Goal: Task Accomplishment & Management: Manage account settings

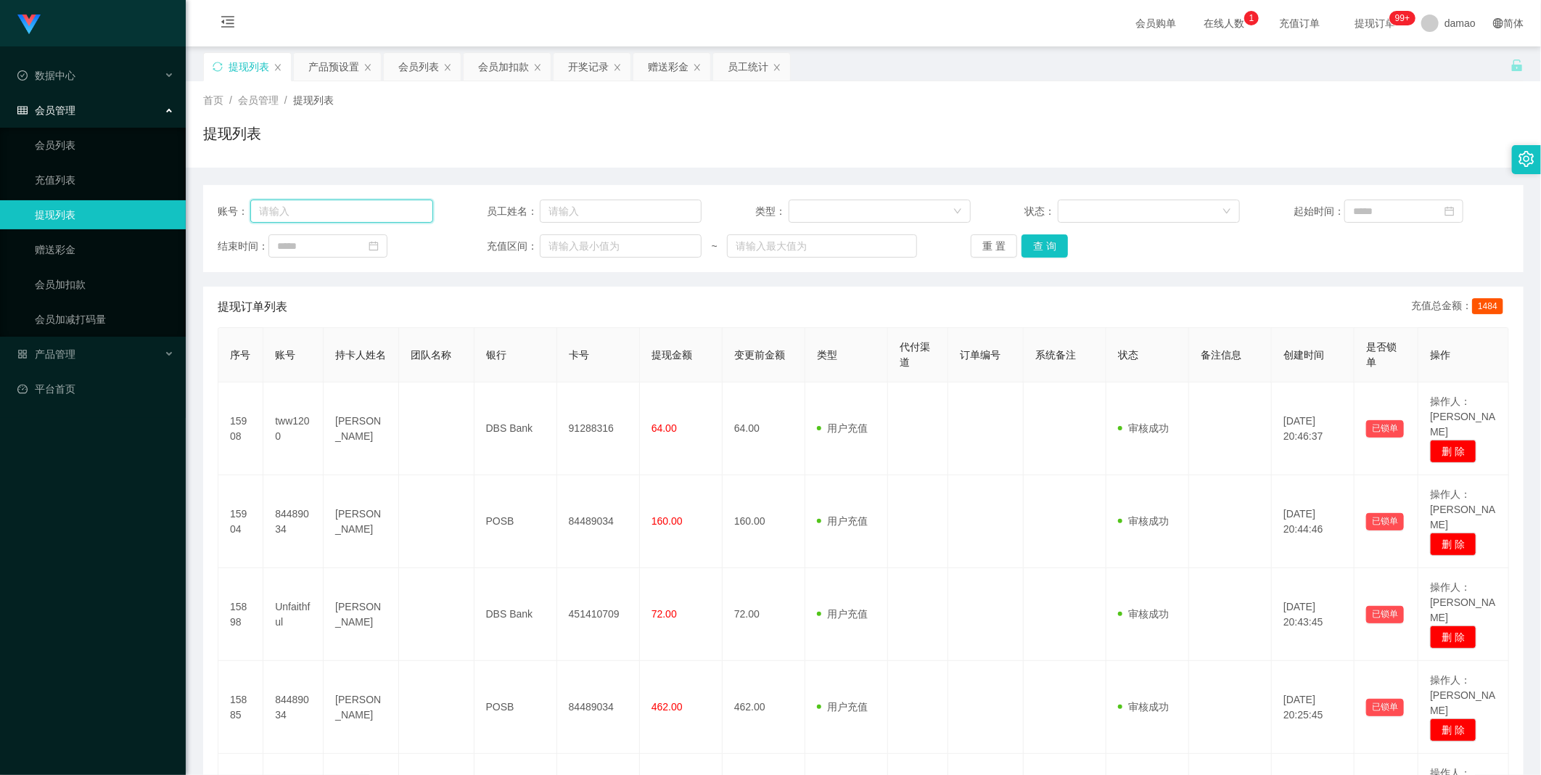
click at [336, 202] on input "text" at bounding box center [341, 211] width 183 height 23
paste input "[PERSON_NAME]"
drag, startPoint x: 1046, startPoint y: 241, endPoint x: 1041, endPoint y: 258, distance: 17.2
click at [493, 247] on button "查 询" at bounding box center [1045, 245] width 46 height 23
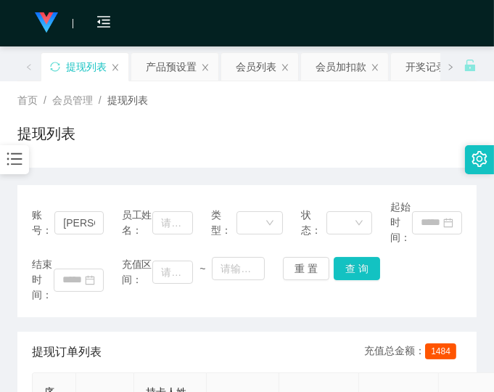
click at [295, 145] on div "提现列表" at bounding box center [246, 139] width 459 height 33
drag, startPoint x: 97, startPoint y: 222, endPoint x: 28, endPoint y: 211, distance: 69.8
click at [28, 212] on div "账号： [PERSON_NAME] 员工姓名： 类型： 状态： 起始时间： 结束时间： 充值区间： ~ 重 置 查 询" at bounding box center [246, 251] width 459 height 132
paste input "LYH6688"
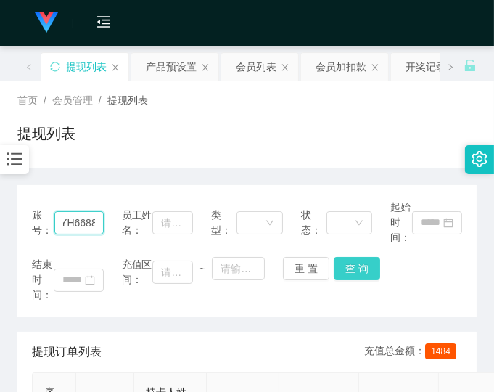
type input "LYH6688"
click at [360, 263] on button "查 询" at bounding box center [357, 268] width 46 height 23
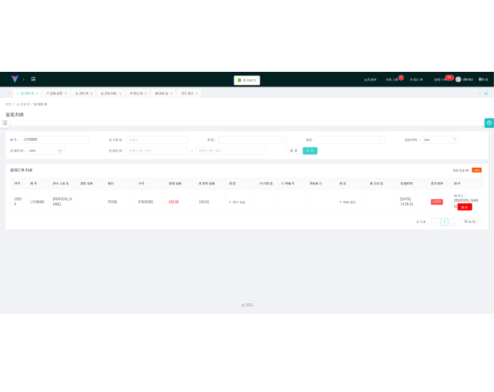
scroll to position [0, 0]
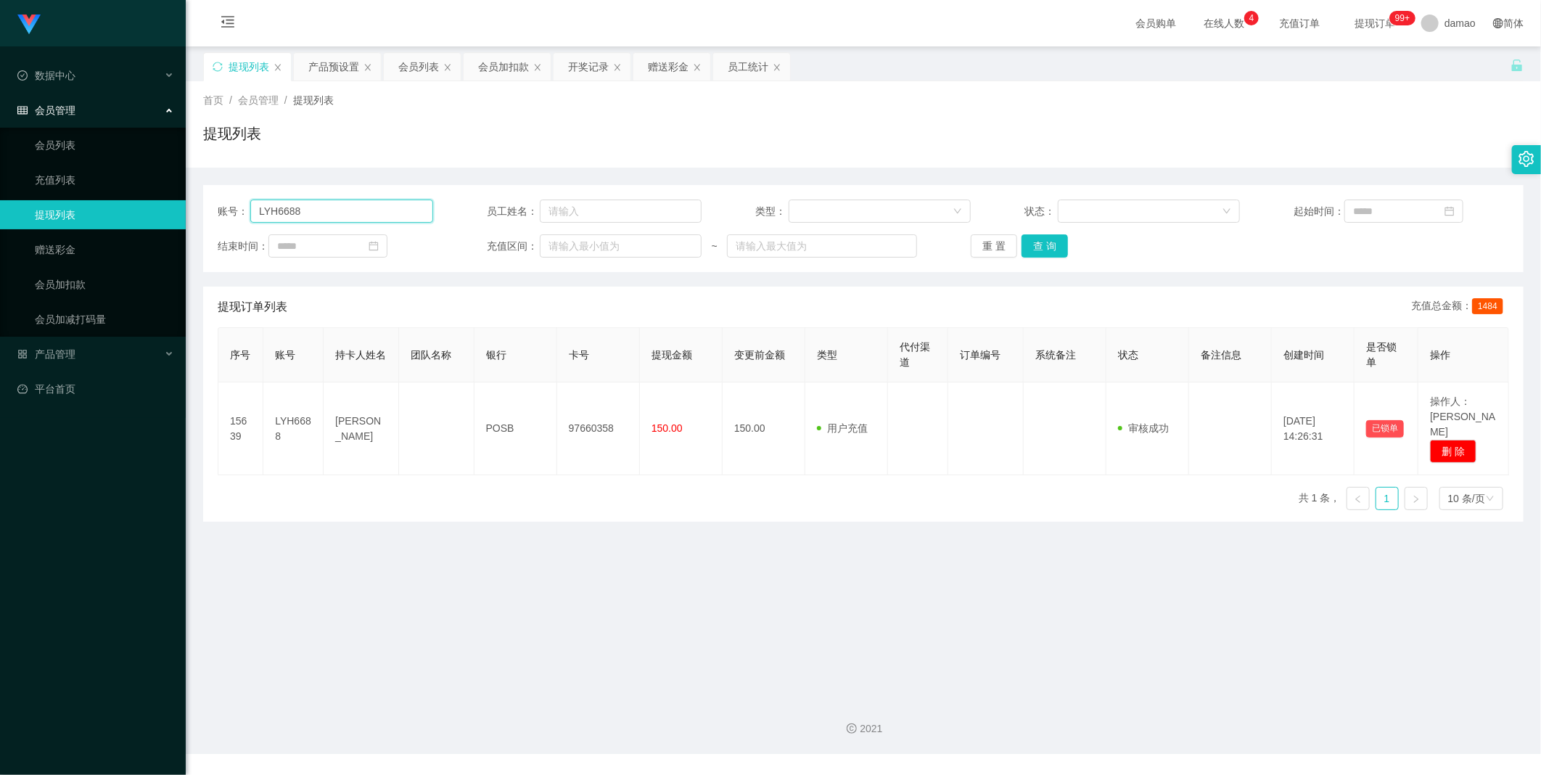
click at [347, 206] on input "LYH6688" at bounding box center [341, 211] width 183 height 23
drag, startPoint x: 664, startPoint y: 71, endPoint x: 661, endPoint y: 80, distance: 9.2
click at [493, 71] on div "赠送彩金" at bounding box center [668, 67] width 41 height 28
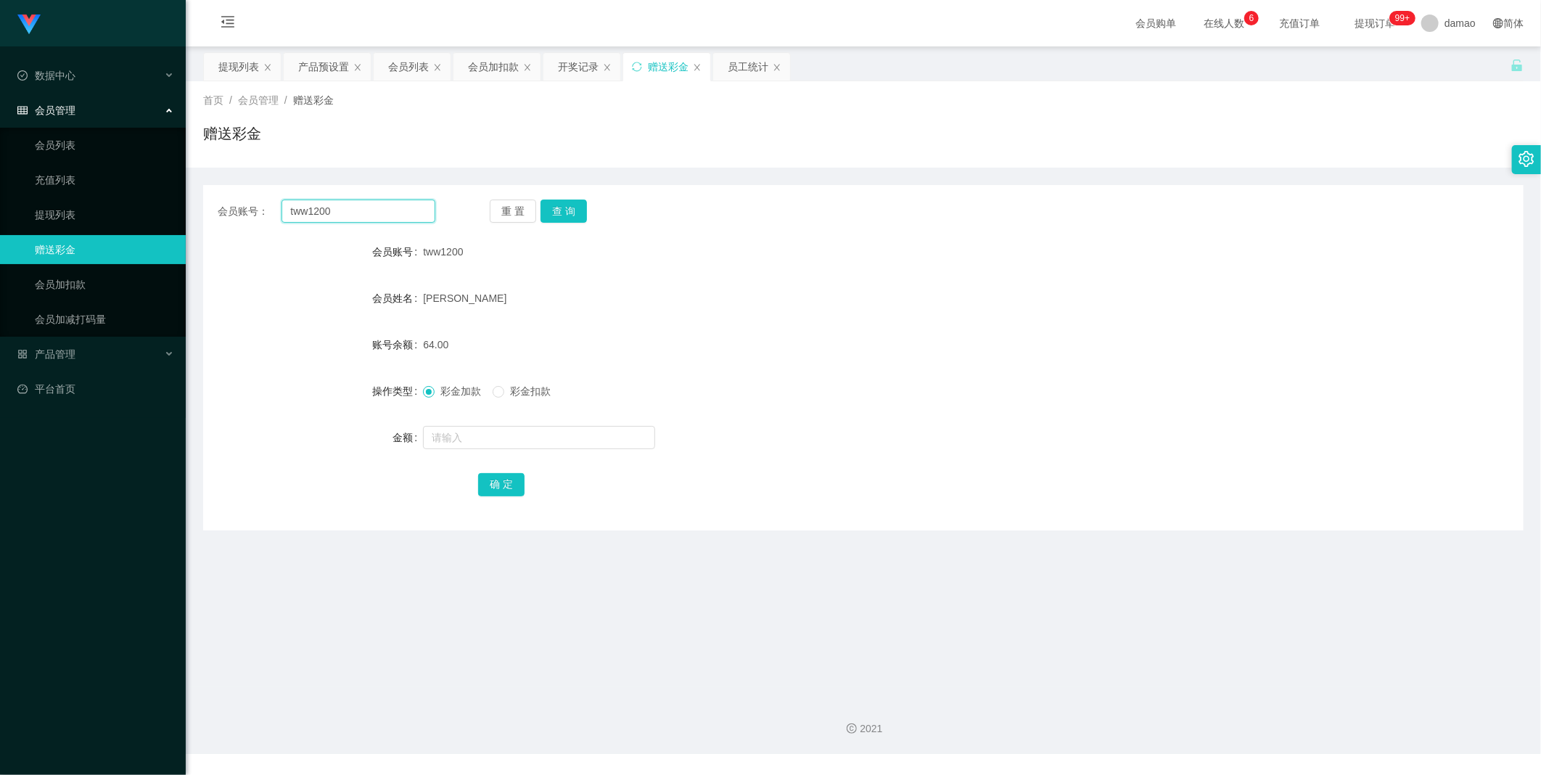
drag, startPoint x: 383, startPoint y: 213, endPoint x: 306, endPoint y: 203, distance: 77.5
click at [155, 197] on section "Jingdong工作台代理端 数据中心 会员管理 会员列表 充值列表 提现列表 赠送彩金 会员加扣款 会员加减打码量 产品管理 平台首页 保存配置 重置配置 …" at bounding box center [770, 377] width 1541 height 754
click at [493, 215] on button "查 询" at bounding box center [564, 211] width 46 height 23
click at [493, 215] on div "重 置 查 询" at bounding box center [599, 211] width 218 height 23
click at [491, 391] on input "text" at bounding box center [539, 437] width 232 height 23
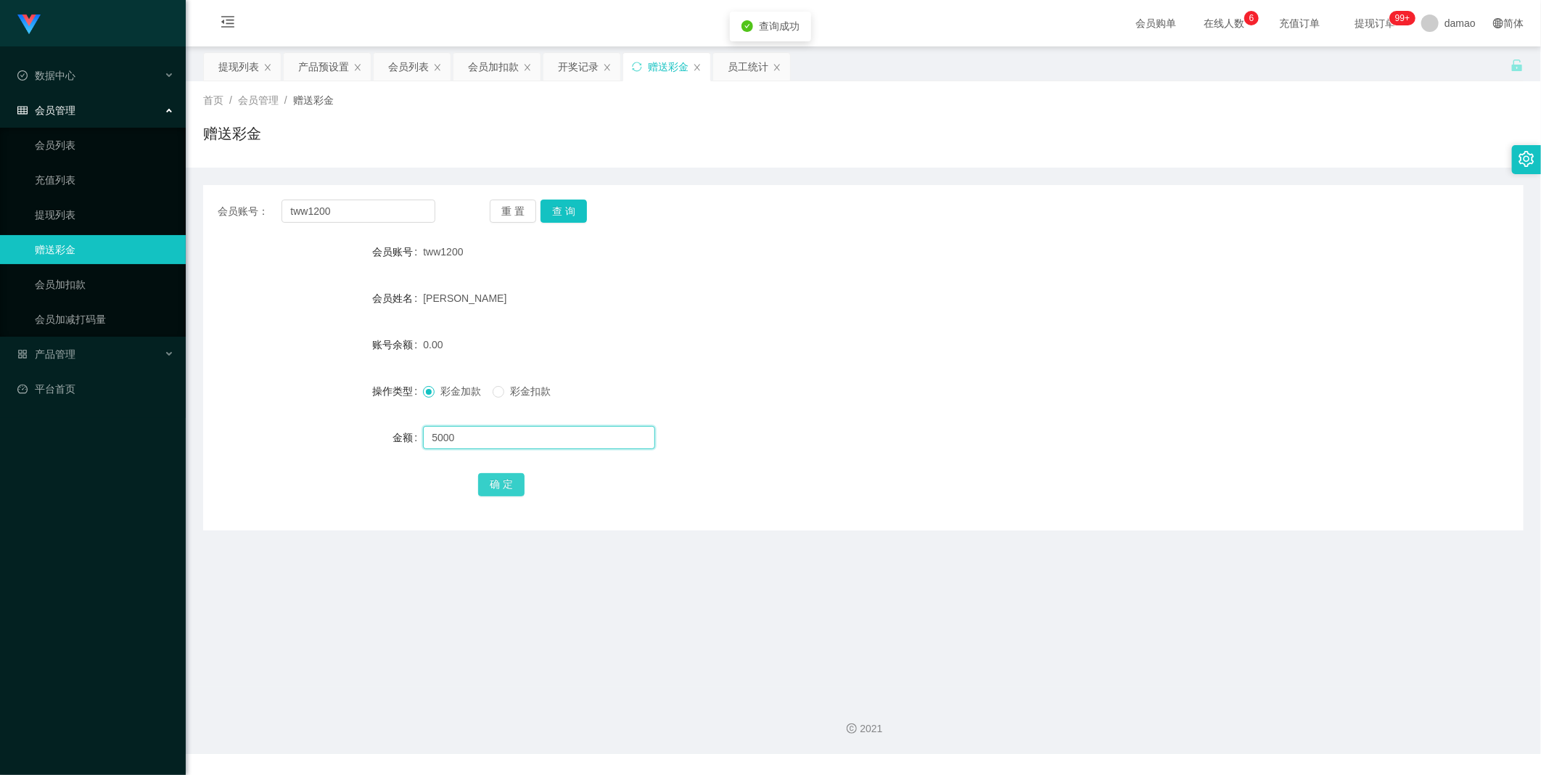
type input "5000"
drag, startPoint x: 495, startPoint y: 488, endPoint x: 686, endPoint y: 379, distance: 220.3
click at [493, 379] on form "会员账号 tww1200 会员姓名 [PERSON_NAME] 账号余额 0.00 操作类型 彩金加款 彩金扣款 金额 5000 确 定" at bounding box center [863, 367] width 1321 height 261
drag, startPoint x: 510, startPoint y: 480, endPoint x: 507, endPoint y: 419, distance: 61.1
click at [493, 391] on button "确 定" at bounding box center [501, 484] width 46 height 23
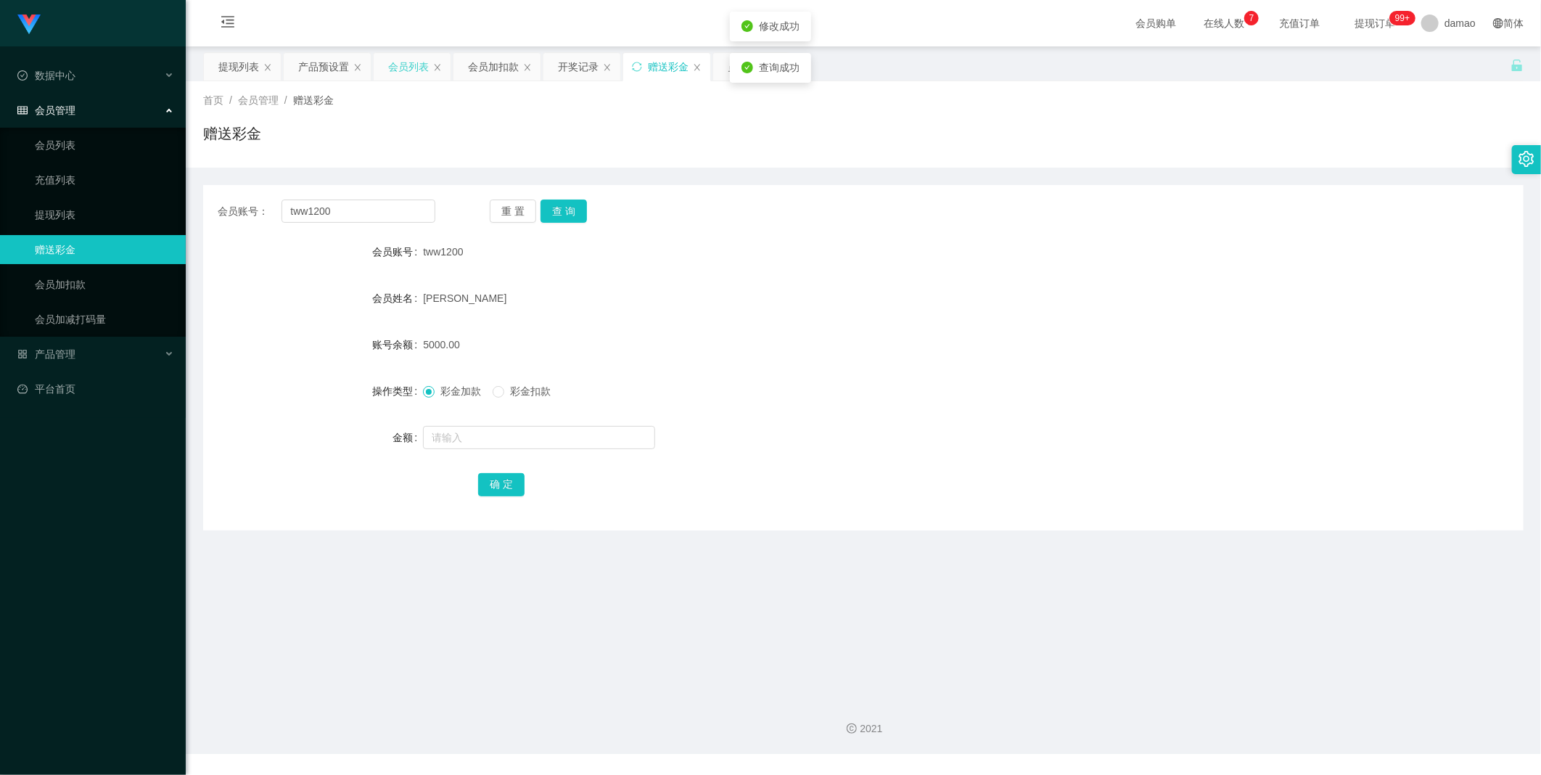
click at [409, 73] on div "会员列表" at bounding box center [408, 67] width 41 height 28
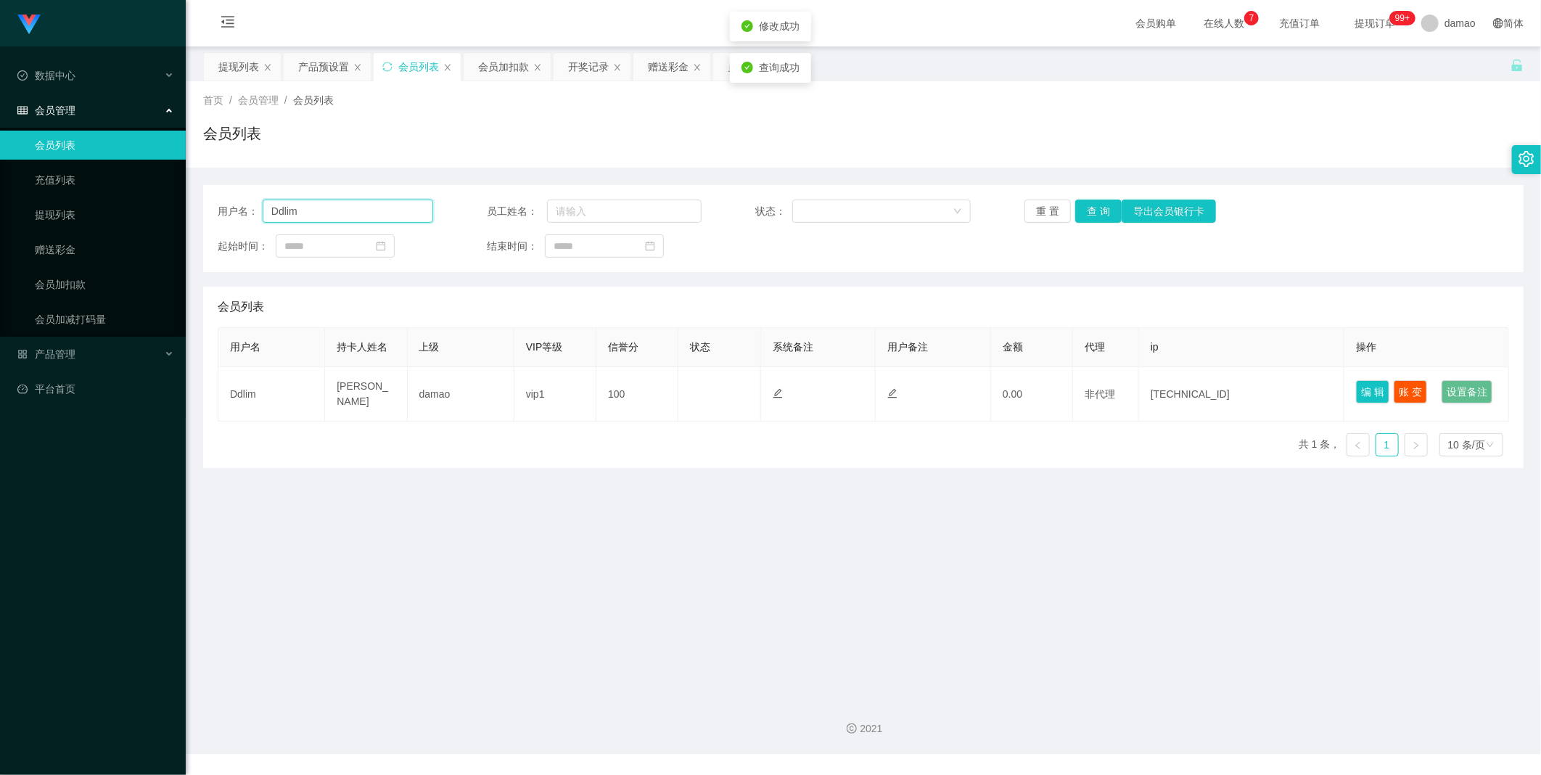
drag, startPoint x: 342, startPoint y: 216, endPoint x: 361, endPoint y: 192, distance: 30.5
click at [93, 189] on section "Jingdong工作台代理端 数据中心 会员管理 会员列表 充值列表 提现列表 赠送彩金 会员加扣款 会员加减打码量 产品管理 平台首页 保存配置 重置配置 …" at bounding box center [770, 377] width 1541 height 754
paste input "tww1200"
type input "tww1200"
click at [493, 213] on button "查 询" at bounding box center [1098, 211] width 46 height 23
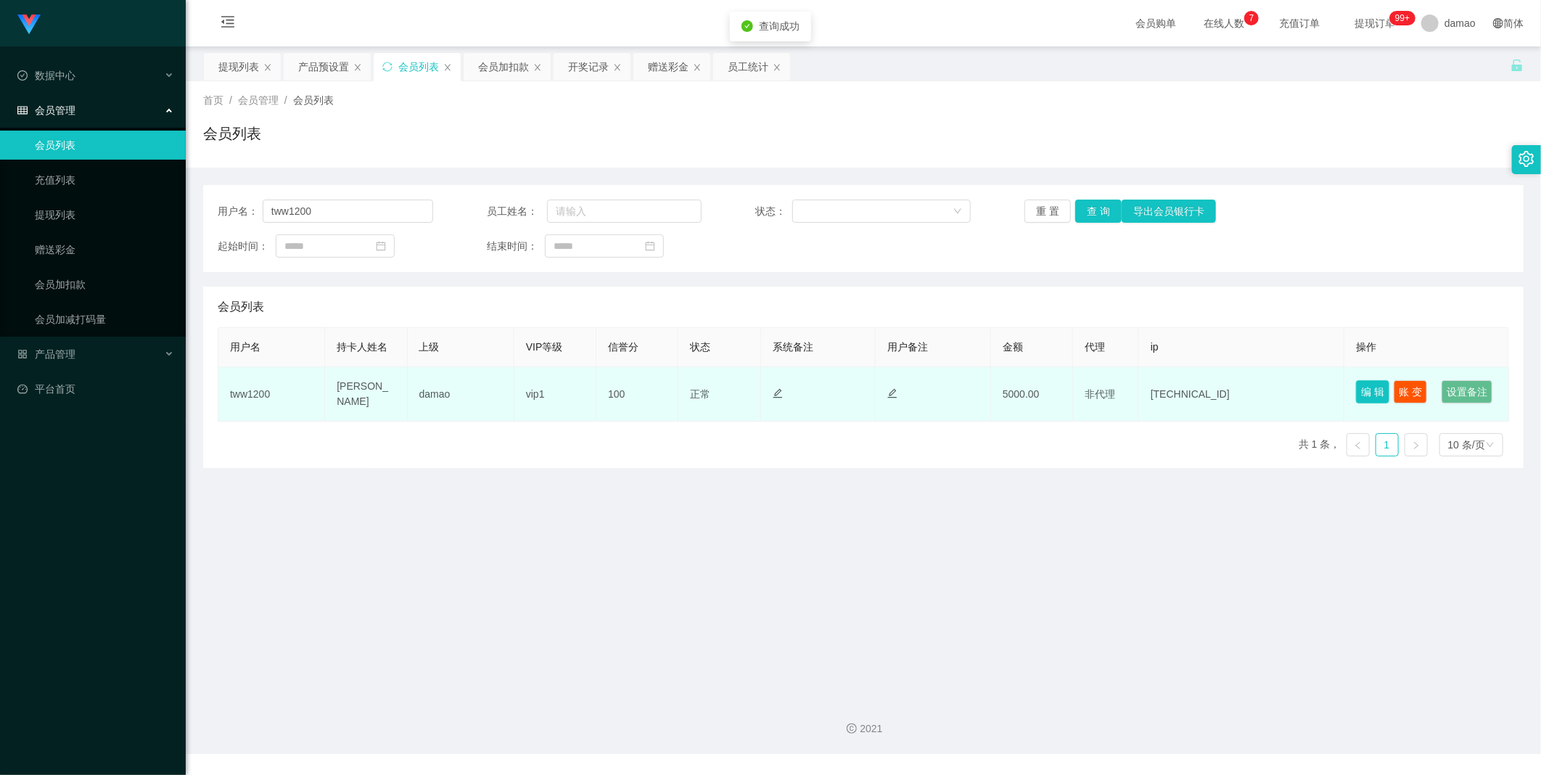
click at [493, 383] on button "编 辑" at bounding box center [1372, 391] width 33 height 23
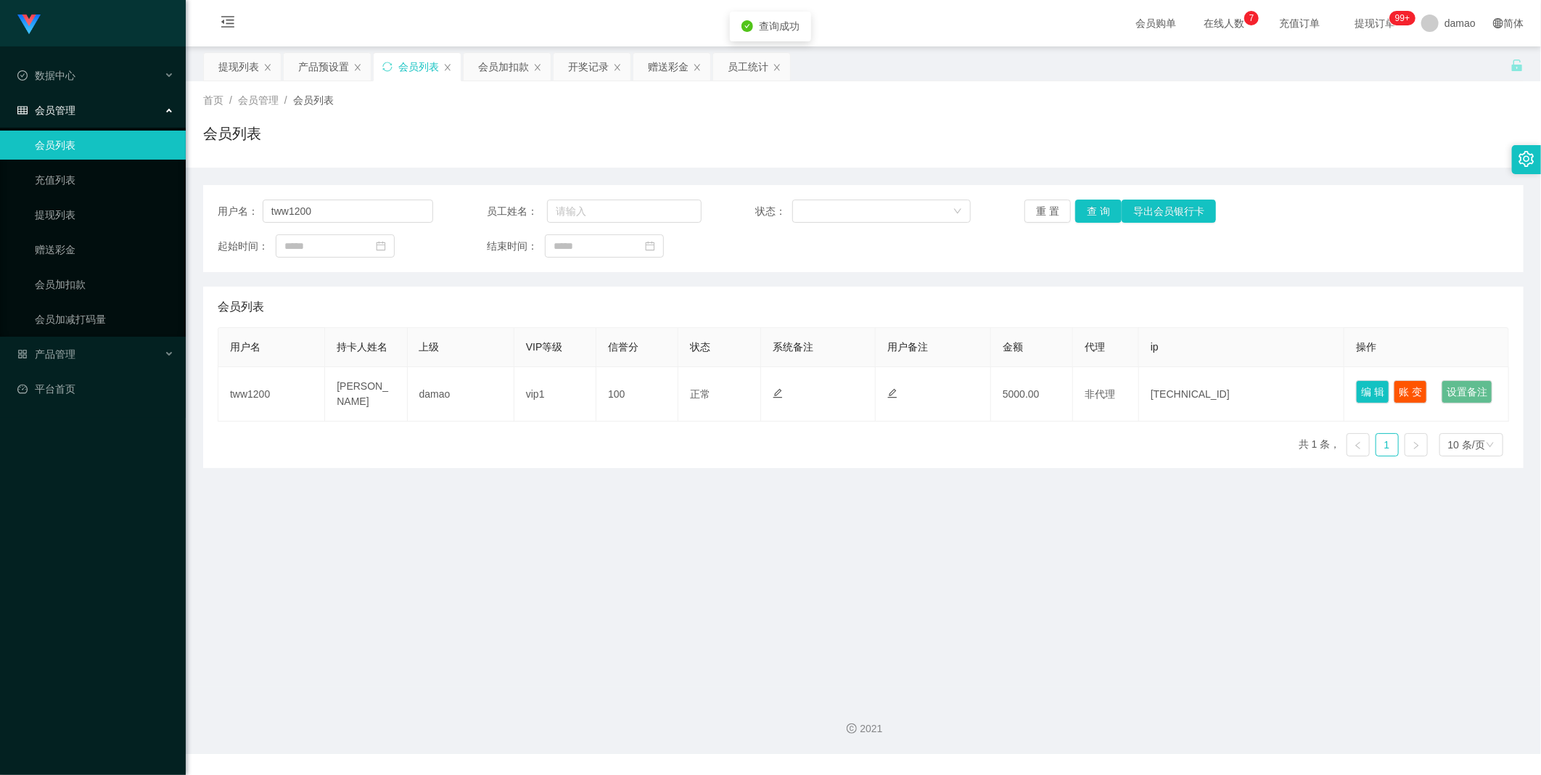
type input "tww1200"
type input "[PERSON_NAME]"
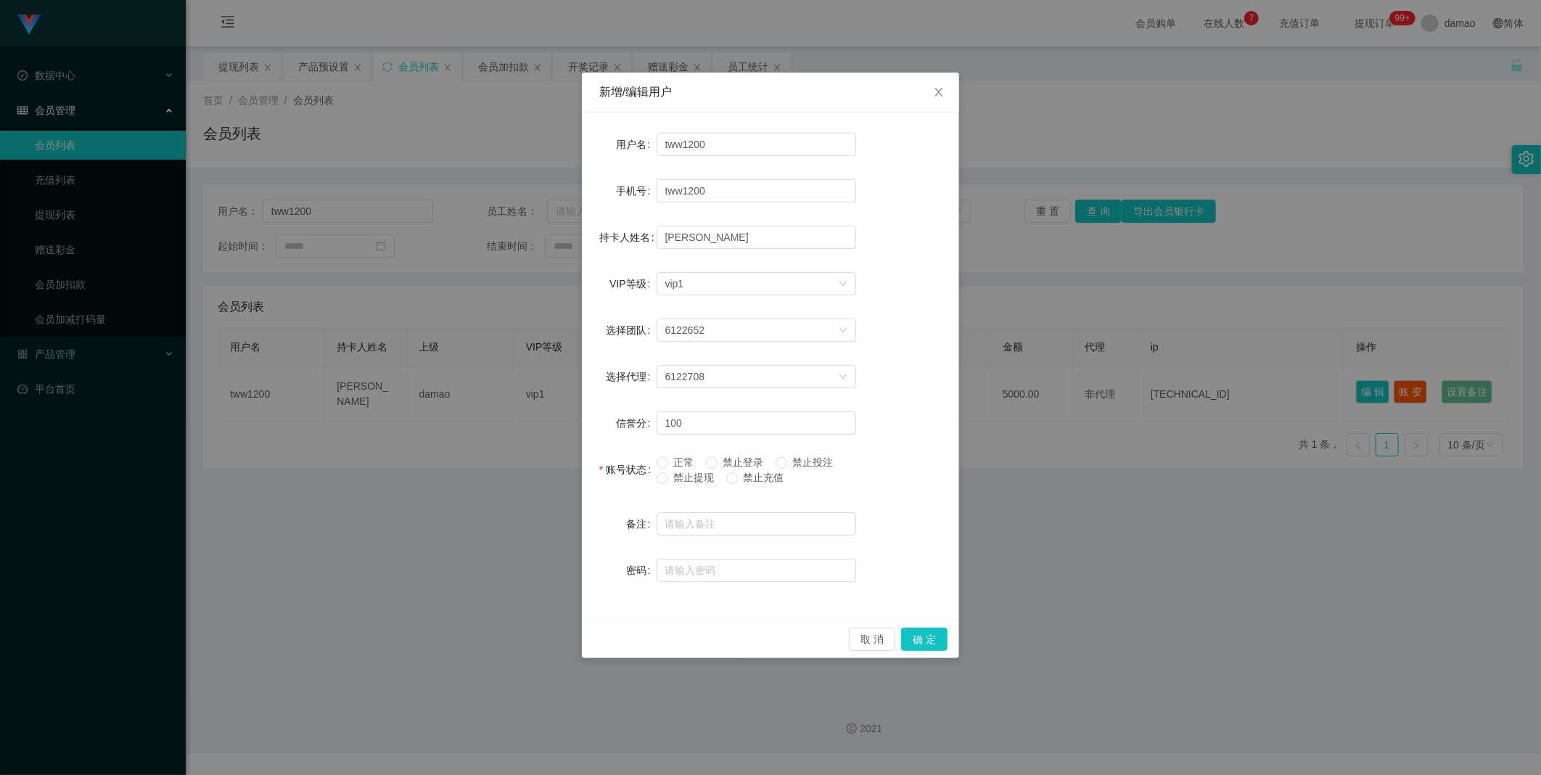
click at [493, 391] on span "禁止提现" at bounding box center [694, 478] width 52 height 12
click at [493, 391] on button "确 定" at bounding box center [924, 639] width 46 height 23
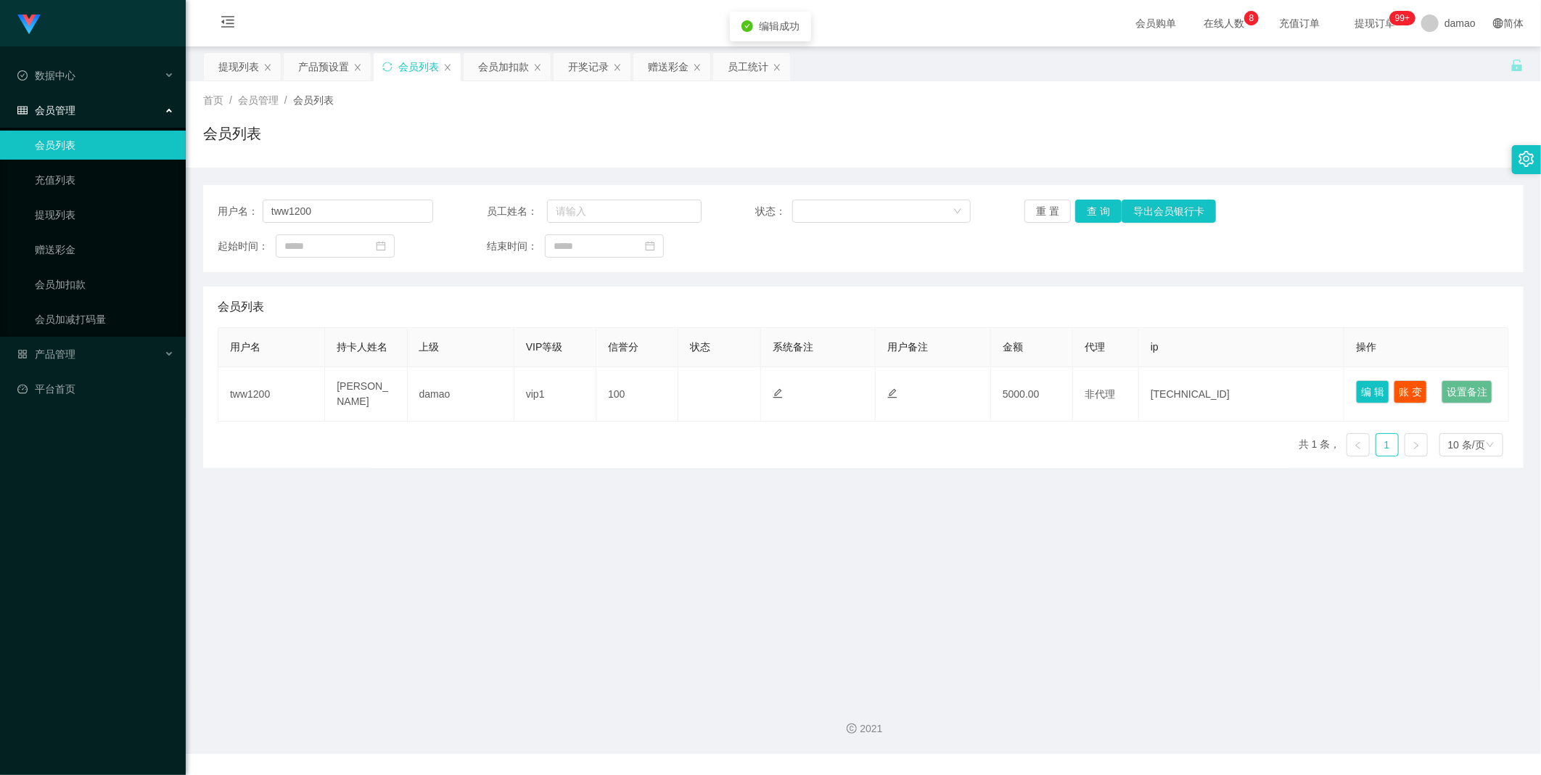
drag, startPoint x: 809, startPoint y: 589, endPoint x: 814, endPoint y: 549, distance: 40.2
click at [493, 391] on main "关闭左侧 关闭右侧 关闭其它 刷新页面 提现列表 产品预设置 会员列表 会员加扣款 开奖记录 赠送彩金 员工统计 首页 / 会员管理 / 会员列表 / 会员列…" at bounding box center [864, 366] width 1356 height 640
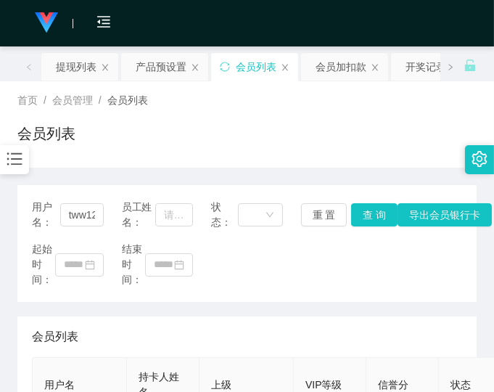
drag, startPoint x: 388, startPoint y: 150, endPoint x: 380, endPoint y: 146, distance: 9.1
click at [388, 149] on div "会员列表" at bounding box center [246, 139] width 459 height 33
drag, startPoint x: 97, startPoint y: 214, endPoint x: 47, endPoint y: 213, distance: 50.1
click at [47, 213] on div "用户名： tww1200" at bounding box center [68, 215] width 72 height 30
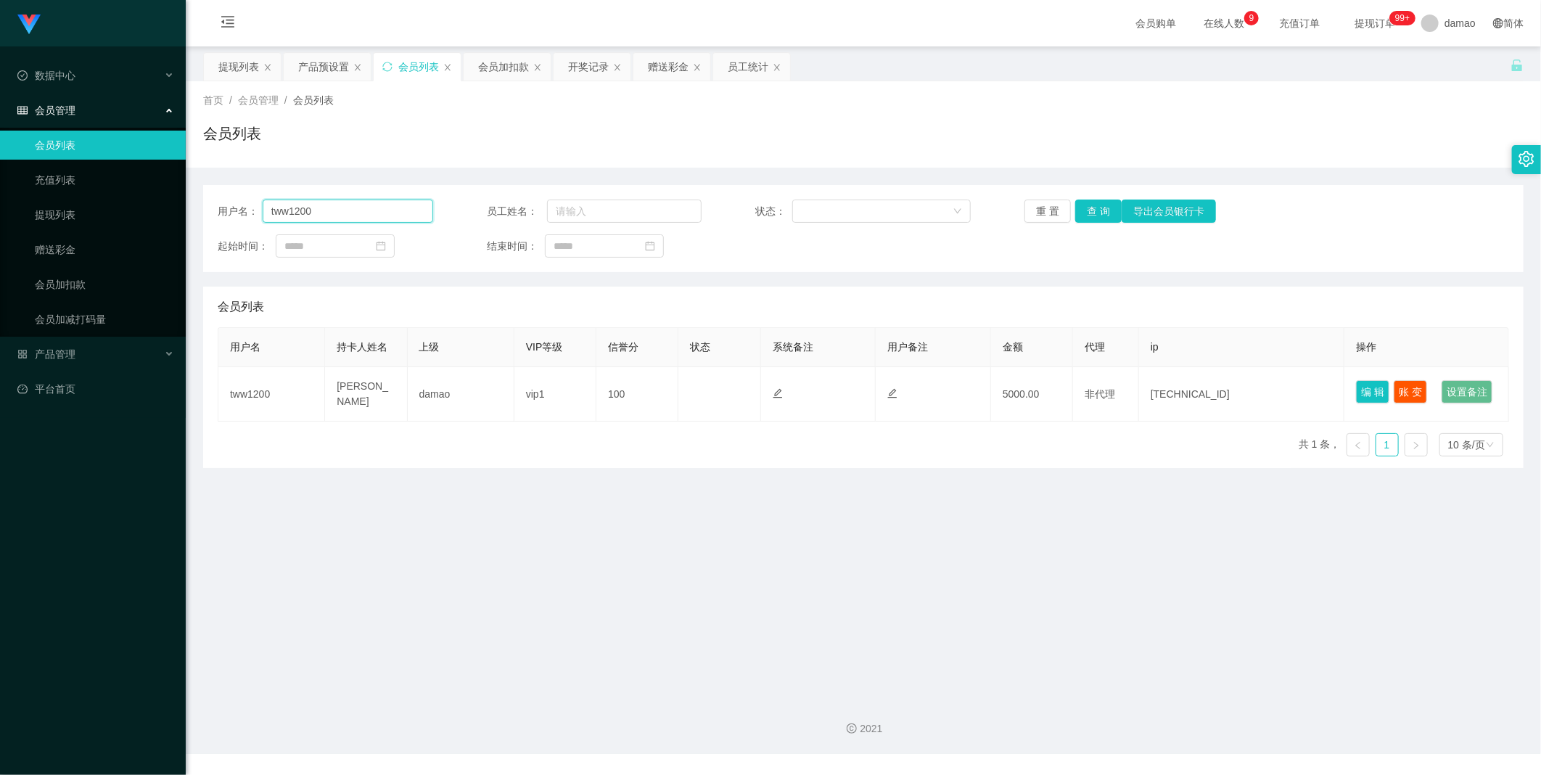
drag, startPoint x: 337, startPoint y: 210, endPoint x: 221, endPoint y: 202, distance: 115.7
click at [218, 204] on div "用户名： tww1200" at bounding box center [326, 211] width 216 height 23
paste input "84489034"
type input "84489034"
click at [493, 70] on div "赠送彩金" at bounding box center [668, 67] width 41 height 28
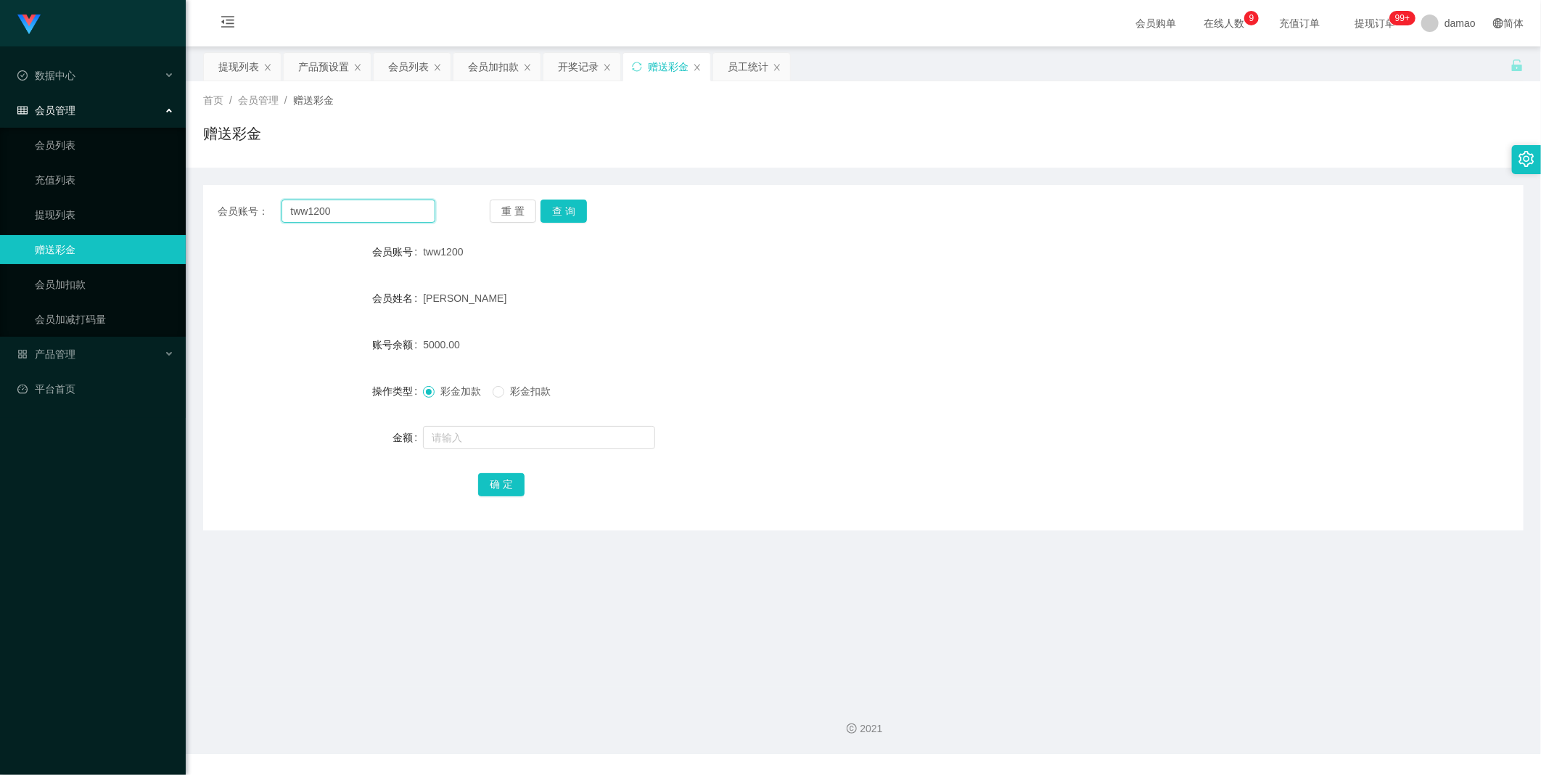
drag, startPoint x: 375, startPoint y: 216, endPoint x: 274, endPoint y: 213, distance: 101.7
click at [274, 213] on div "会员账号： tww1200" at bounding box center [327, 211] width 218 height 23
paste input "84489034"
type input "84489034"
click at [493, 211] on button "查 询" at bounding box center [564, 211] width 46 height 23
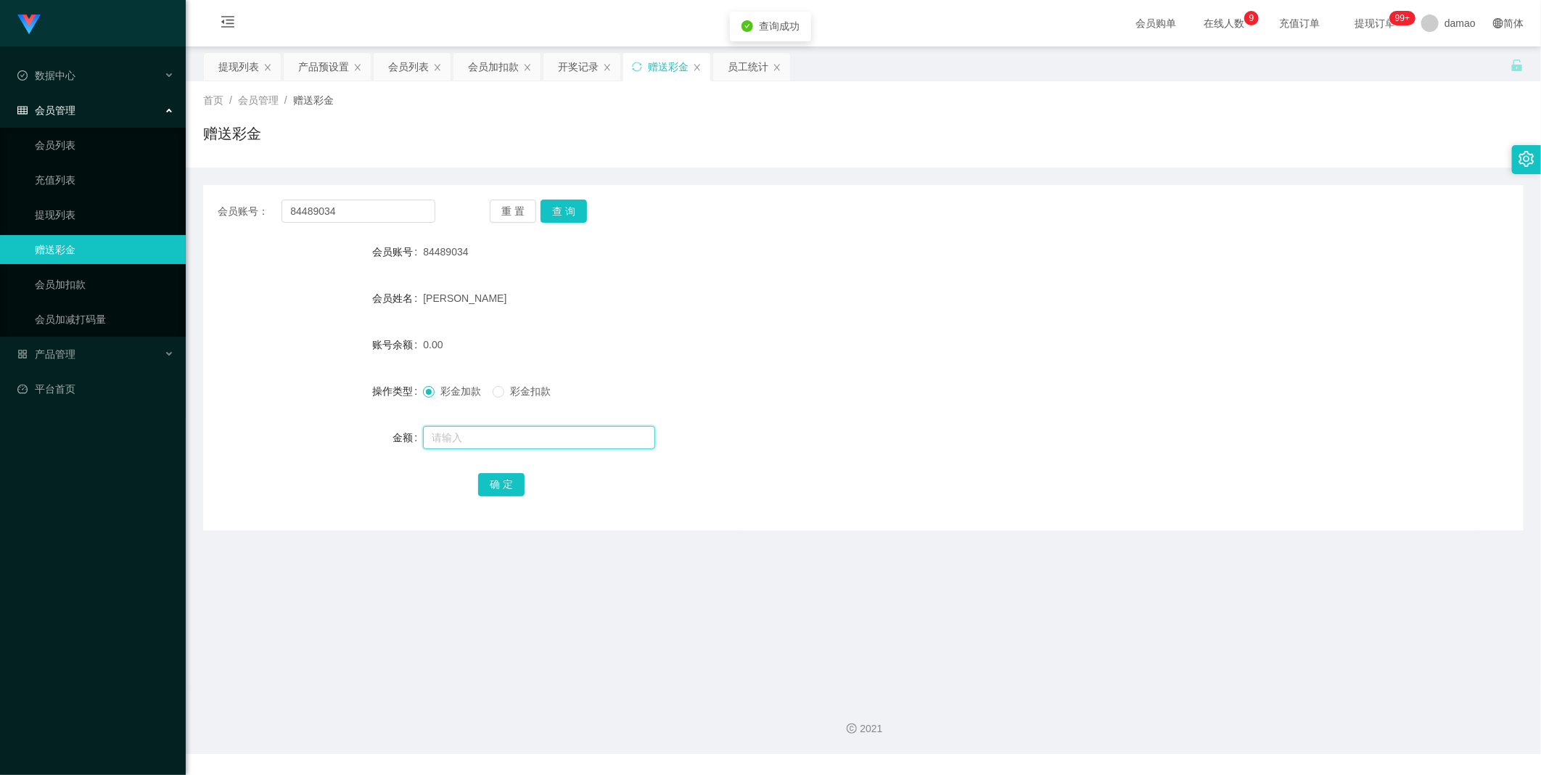
click at [455, 391] on input "text" at bounding box center [539, 437] width 232 height 23
type input "1000"
click at [493, 391] on button "确 定" at bounding box center [501, 484] width 46 height 23
click at [409, 70] on div "会员列表" at bounding box center [408, 67] width 41 height 28
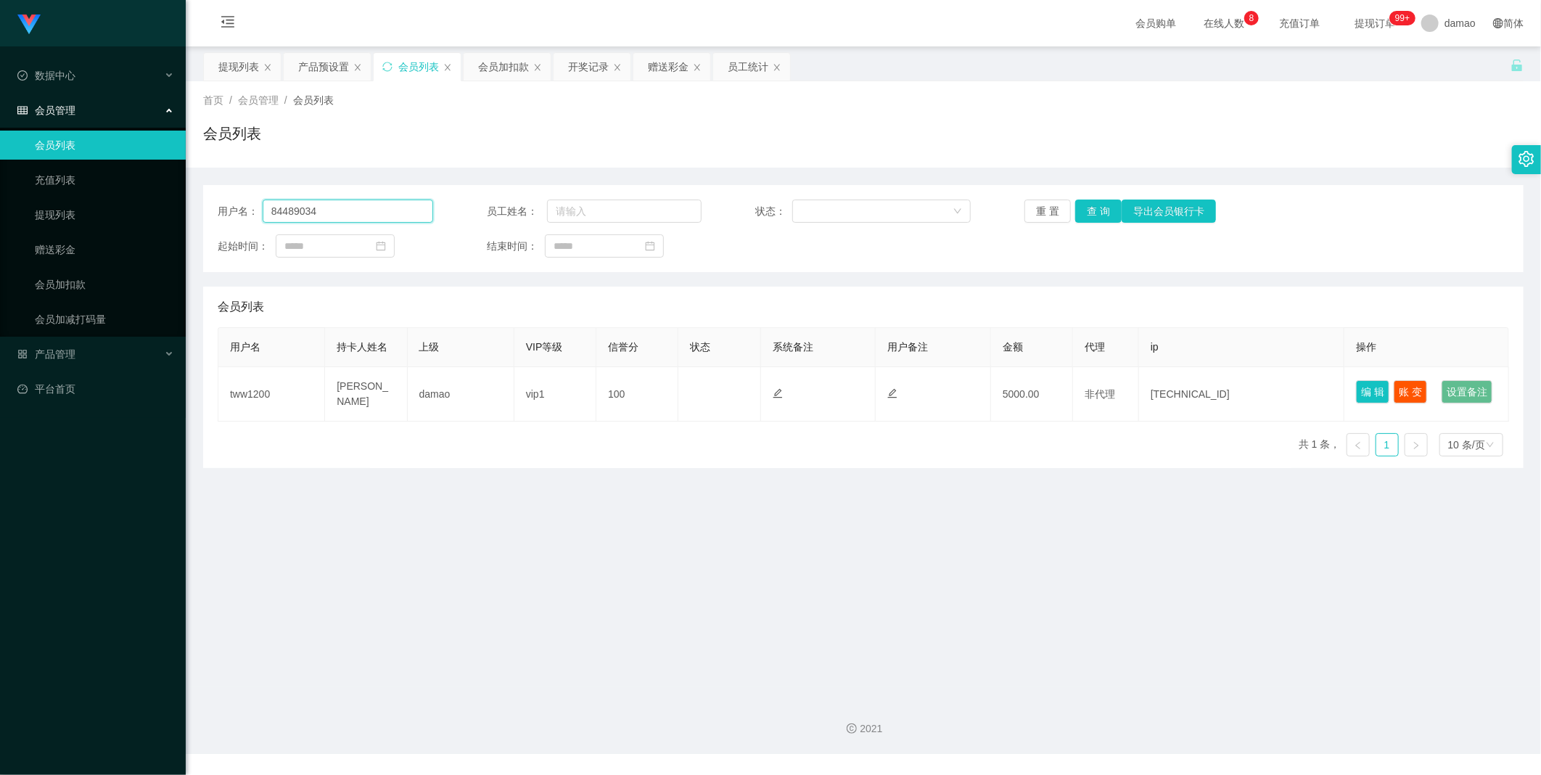
drag, startPoint x: 358, startPoint y: 206, endPoint x: 259, endPoint y: 200, distance: 99.6
click at [259, 200] on div "用户名： 84489034" at bounding box center [326, 211] width 216 height 23
click at [493, 212] on button "查 询" at bounding box center [1098, 211] width 46 height 23
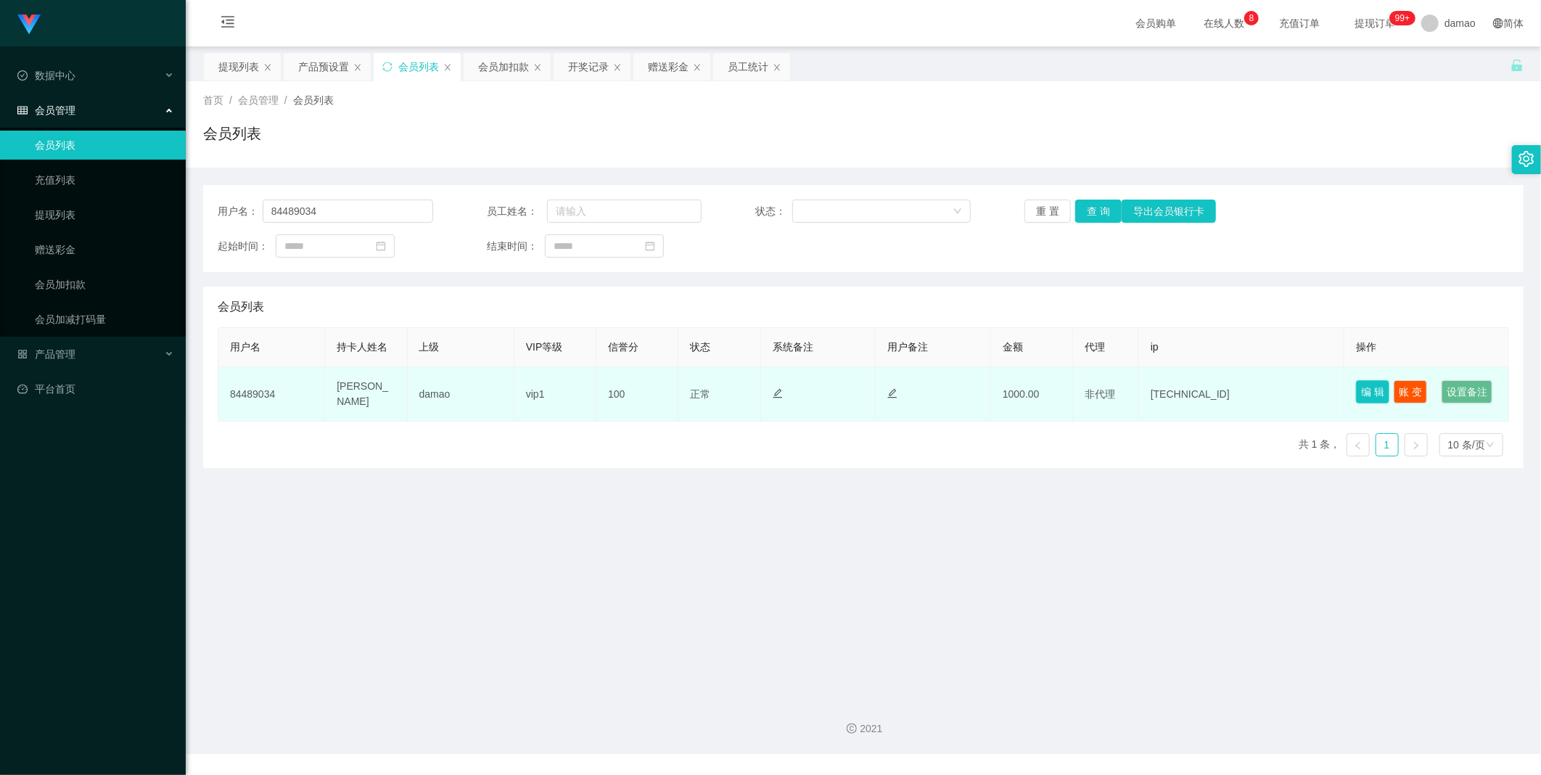
click at [493, 385] on button "编 辑" at bounding box center [1372, 391] width 33 height 23
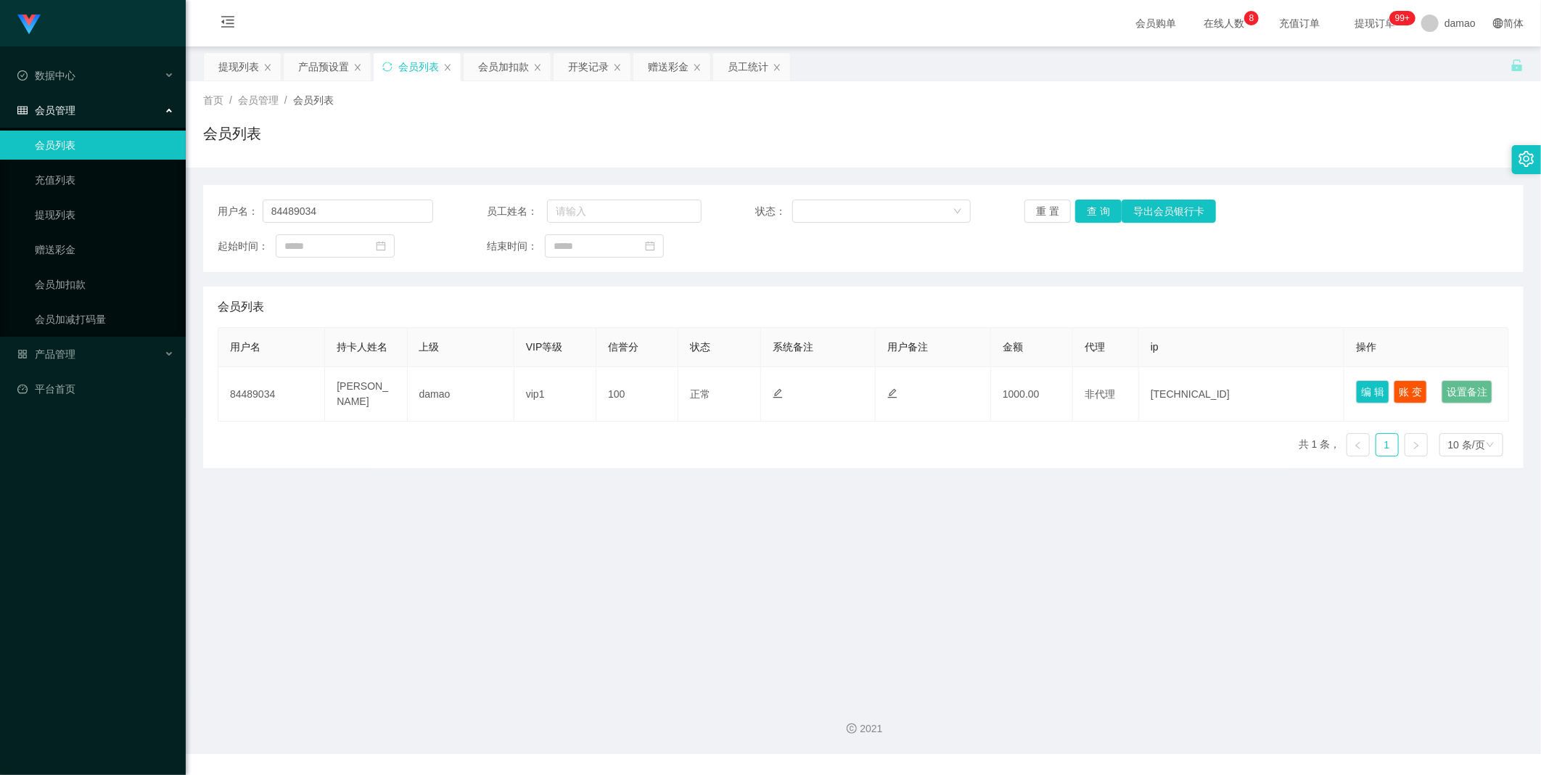
type input "84489034"
type input "[PERSON_NAME]"
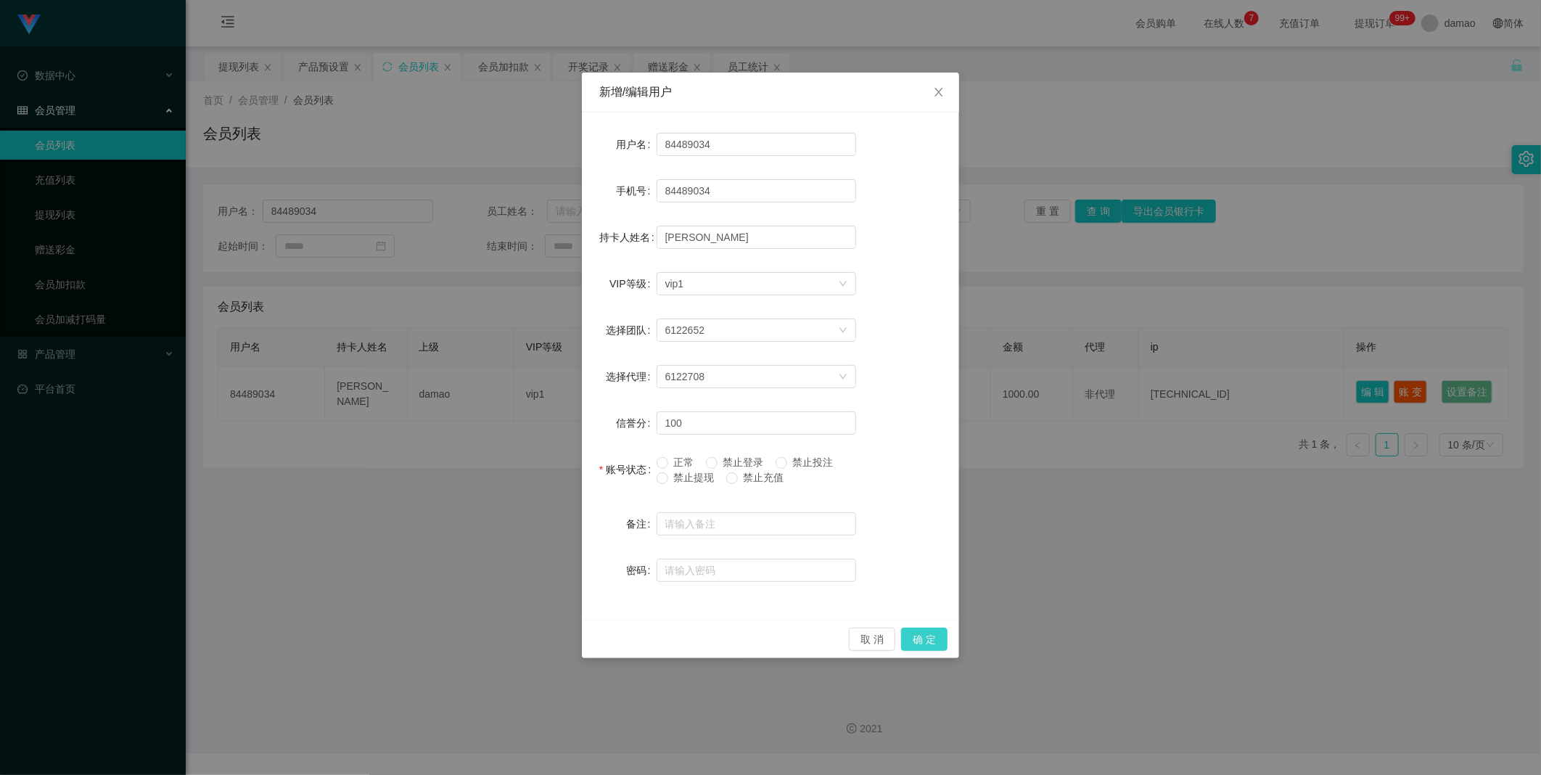
drag, startPoint x: 926, startPoint y: 641, endPoint x: 937, endPoint y: 637, distance: 11.5
click at [493, 391] on button "确 定" at bounding box center [924, 639] width 46 height 23
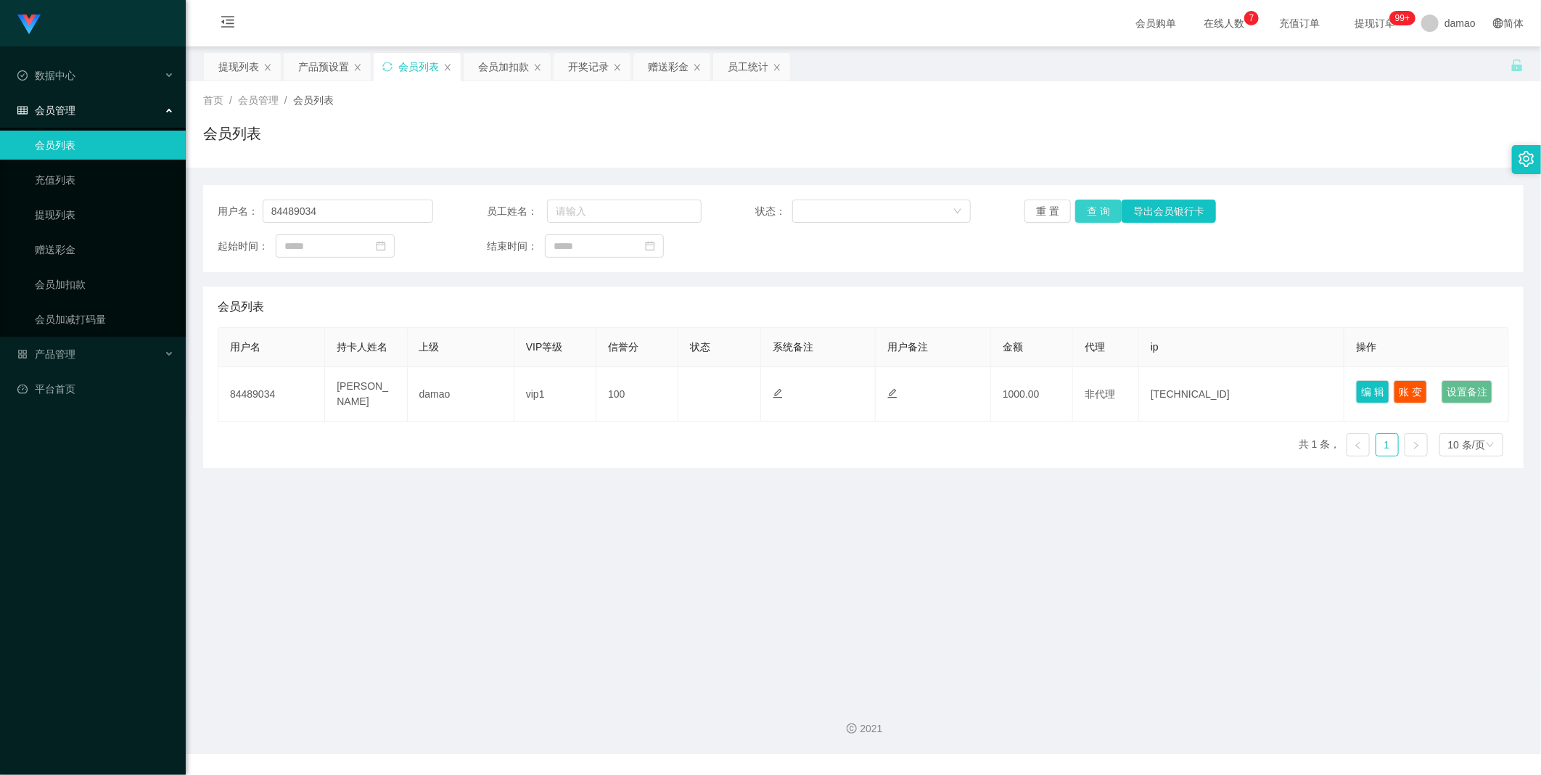
click at [493, 205] on button "查 询" at bounding box center [1098, 211] width 46 height 23
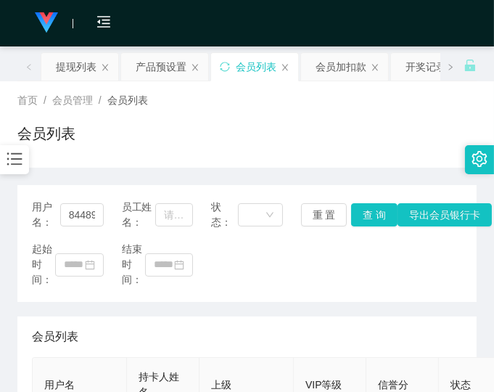
drag, startPoint x: 364, startPoint y: 133, endPoint x: 464, endPoint y: 0, distance: 166.3
click at [379, 119] on div "首页 / 会员管理 / 会员列表 / 会员列表" at bounding box center [246, 124] width 459 height 63
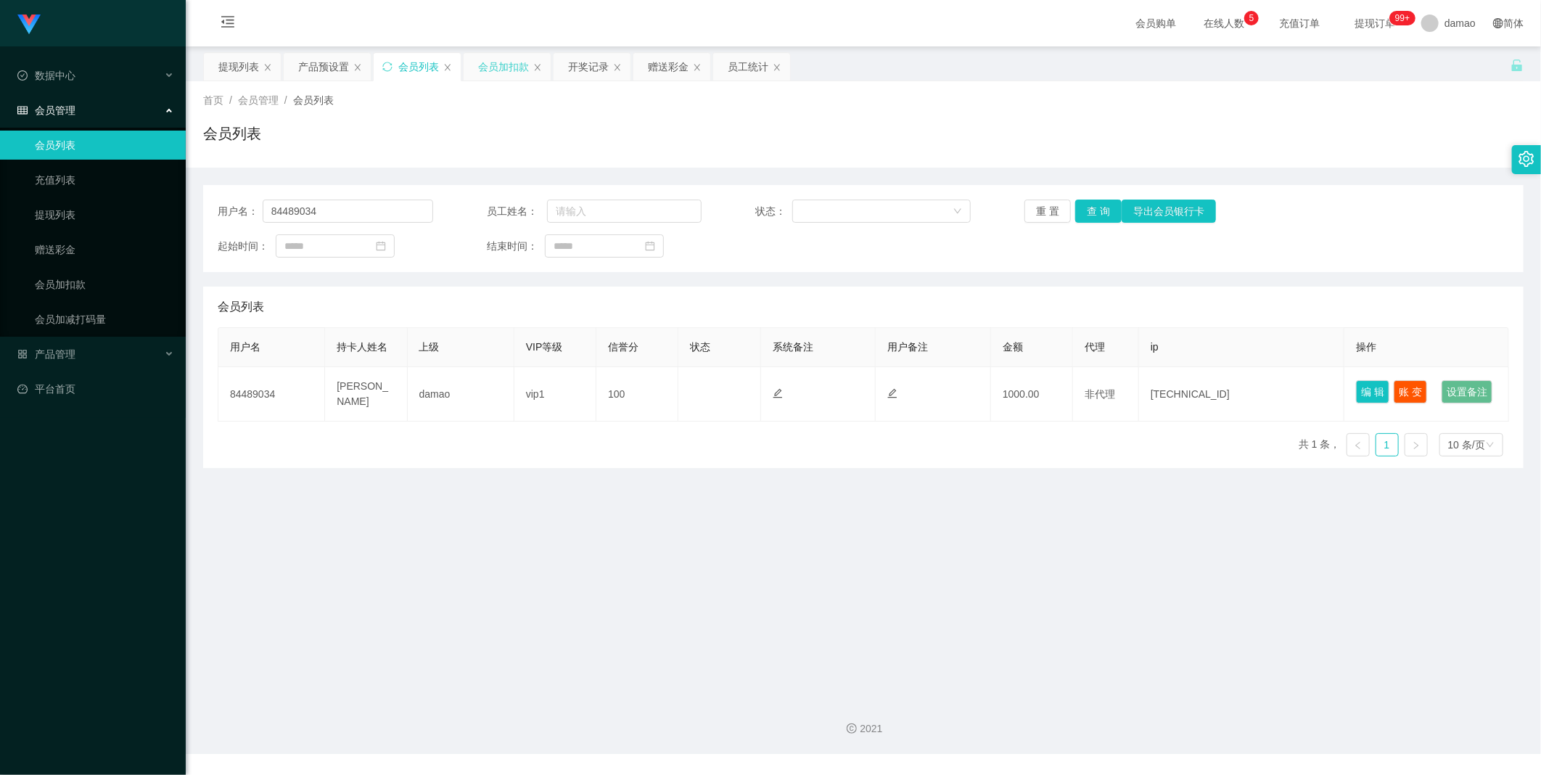
click at [493, 67] on div "会员加扣款" at bounding box center [503, 67] width 51 height 28
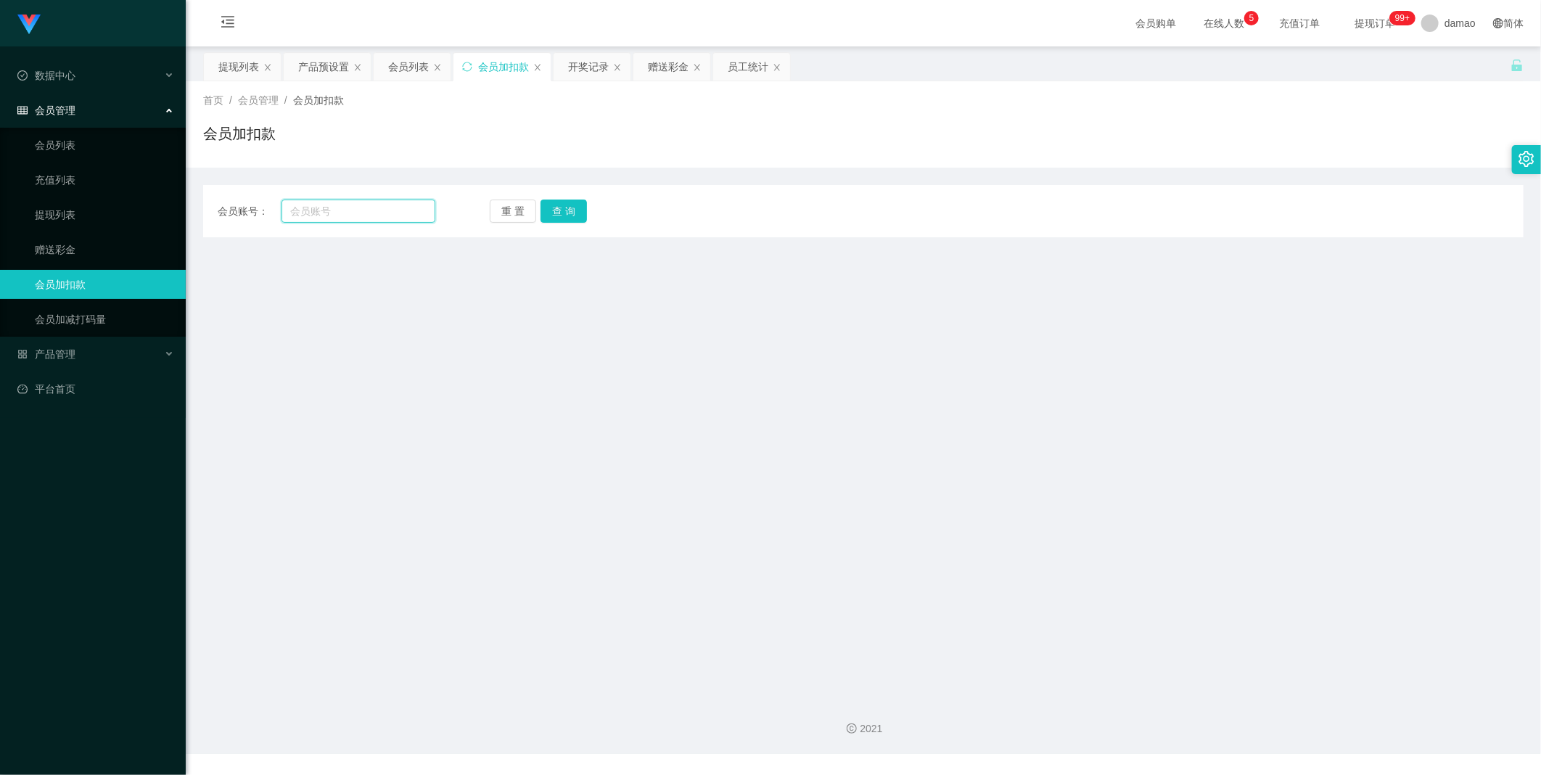
click at [378, 216] on input "text" at bounding box center [359, 211] width 154 height 23
type input "damao666"
click at [493, 213] on button "查 询" at bounding box center [564, 211] width 46 height 23
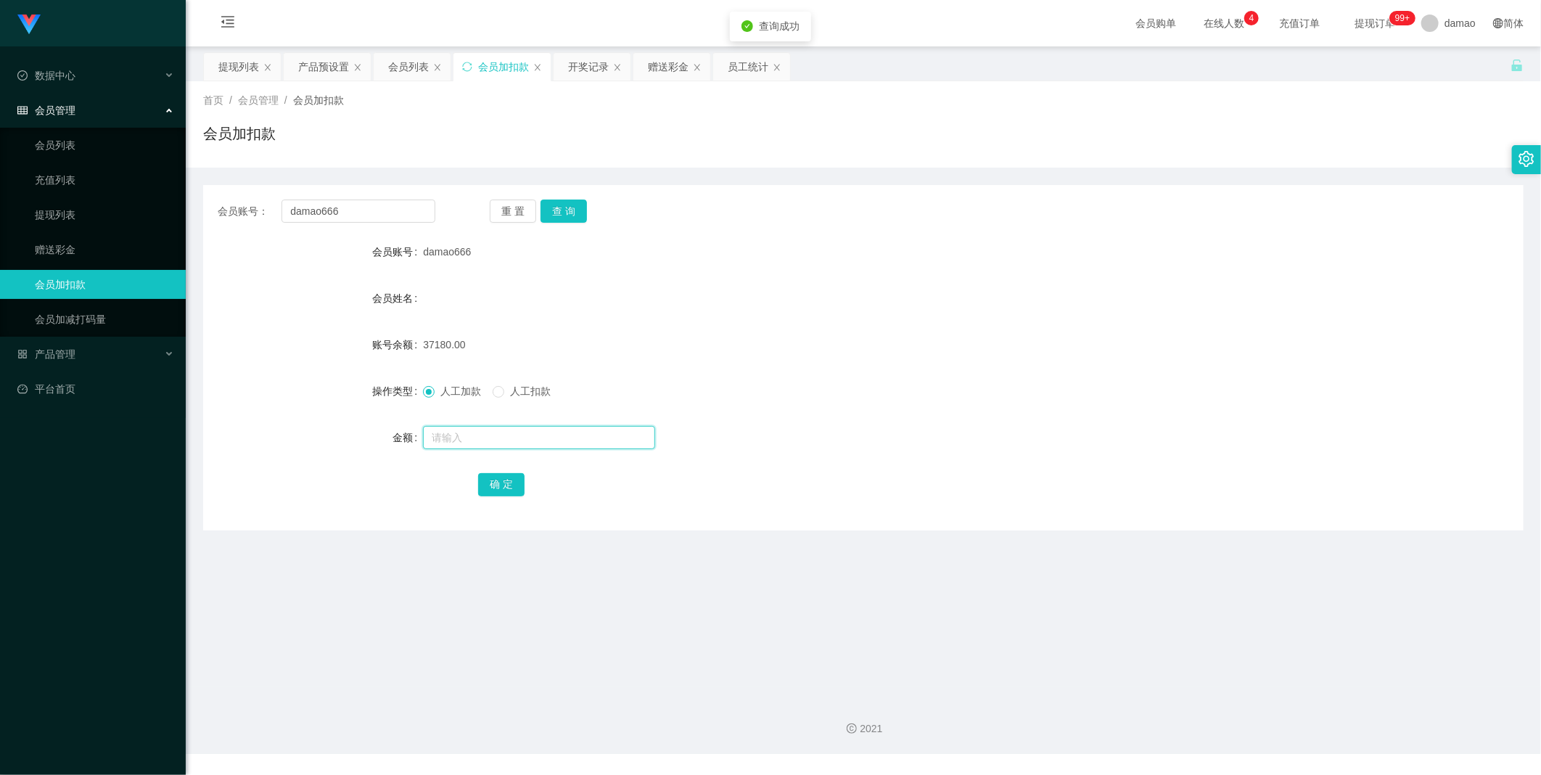
click at [493, 391] on input "text" at bounding box center [539, 437] width 232 height 23
type input "5000"
drag, startPoint x: 763, startPoint y: 65, endPoint x: 768, endPoint y: 81, distance: 16.1
click at [493, 65] on div "员工统计" at bounding box center [748, 67] width 41 height 28
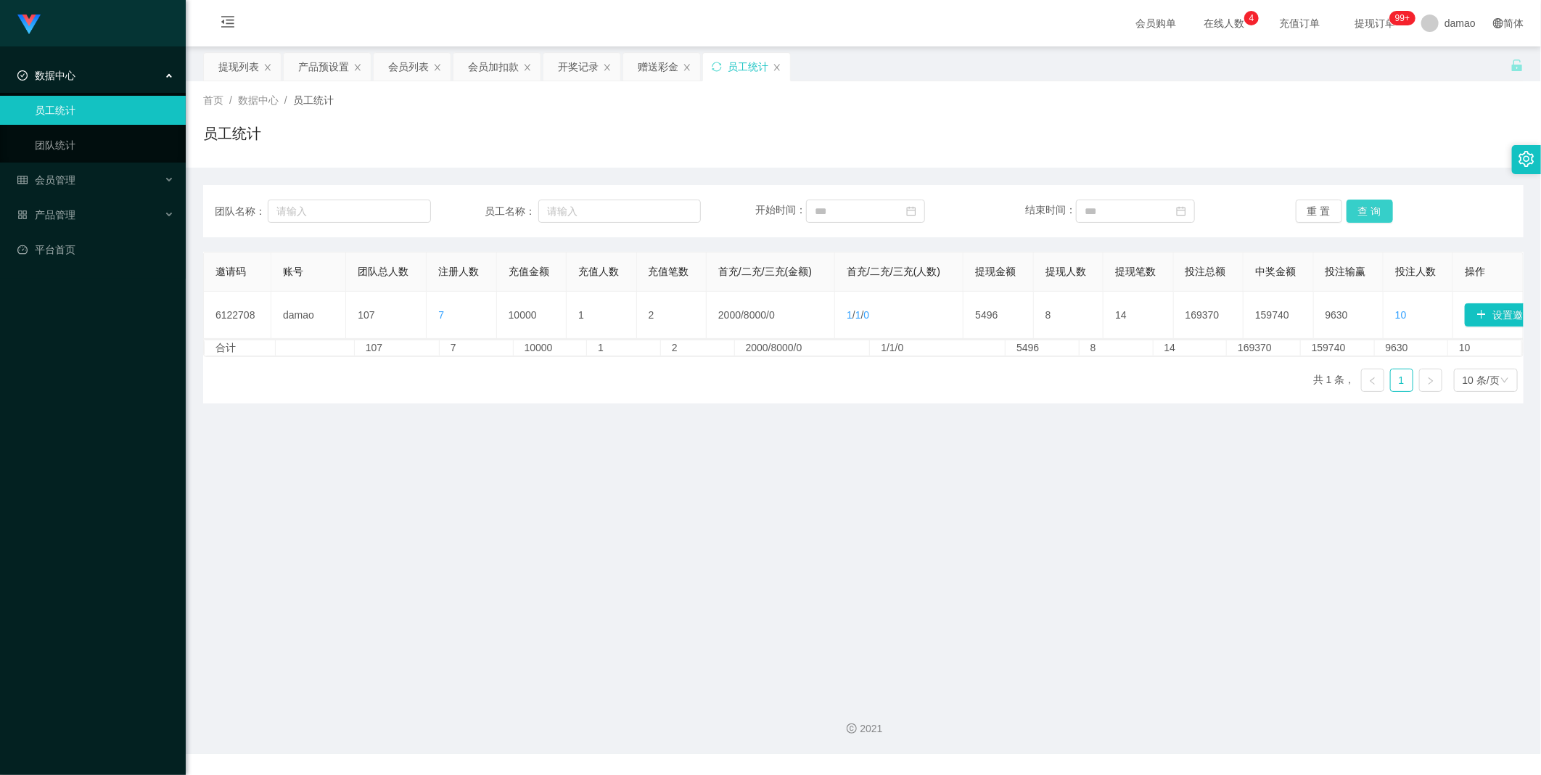
click at [493, 216] on button "查 询" at bounding box center [1370, 211] width 46 height 23
click at [493, 211] on button "查 询" at bounding box center [1370, 211] width 46 height 23
click at [493, 210] on button "查 询" at bounding box center [1370, 211] width 46 height 23
drag, startPoint x: 492, startPoint y: 68, endPoint x: 497, endPoint y: 76, distance: 9.5
click at [492, 69] on div "会员加扣款" at bounding box center [493, 67] width 51 height 28
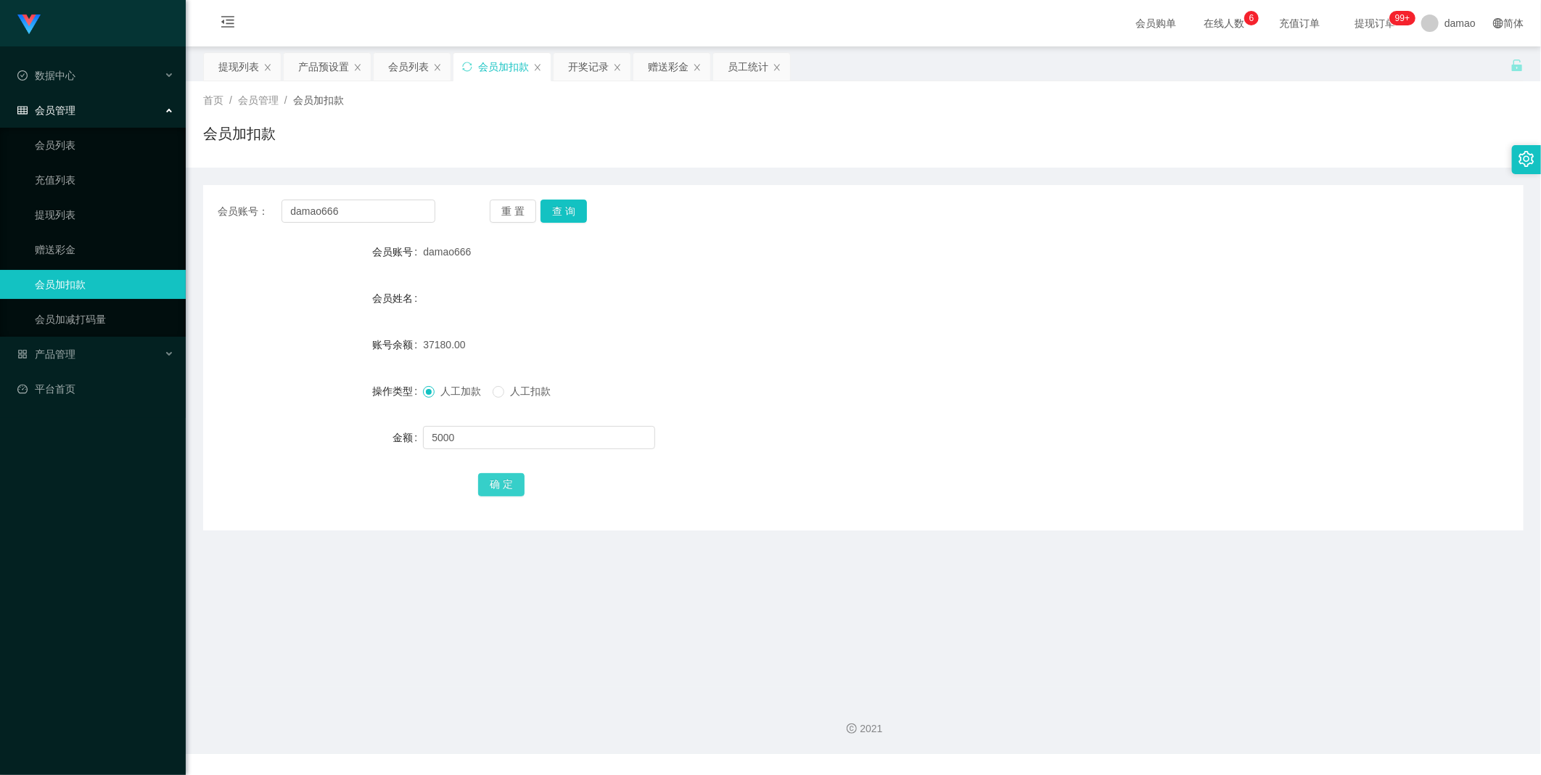
click at [493, 391] on button "确 定" at bounding box center [501, 484] width 46 height 23
drag, startPoint x: 739, startPoint y: 117, endPoint x: 750, endPoint y: 119, distance: 11.8
click at [493, 119] on div "首页 / 会员管理 / 会员加扣款 / 会员加扣款" at bounding box center [863, 124] width 1321 height 63
click at [493, 67] on div "查询成功" at bounding box center [770, 68] width 81 height 30
click at [493, 65] on div "员工统计" at bounding box center [748, 67] width 41 height 28
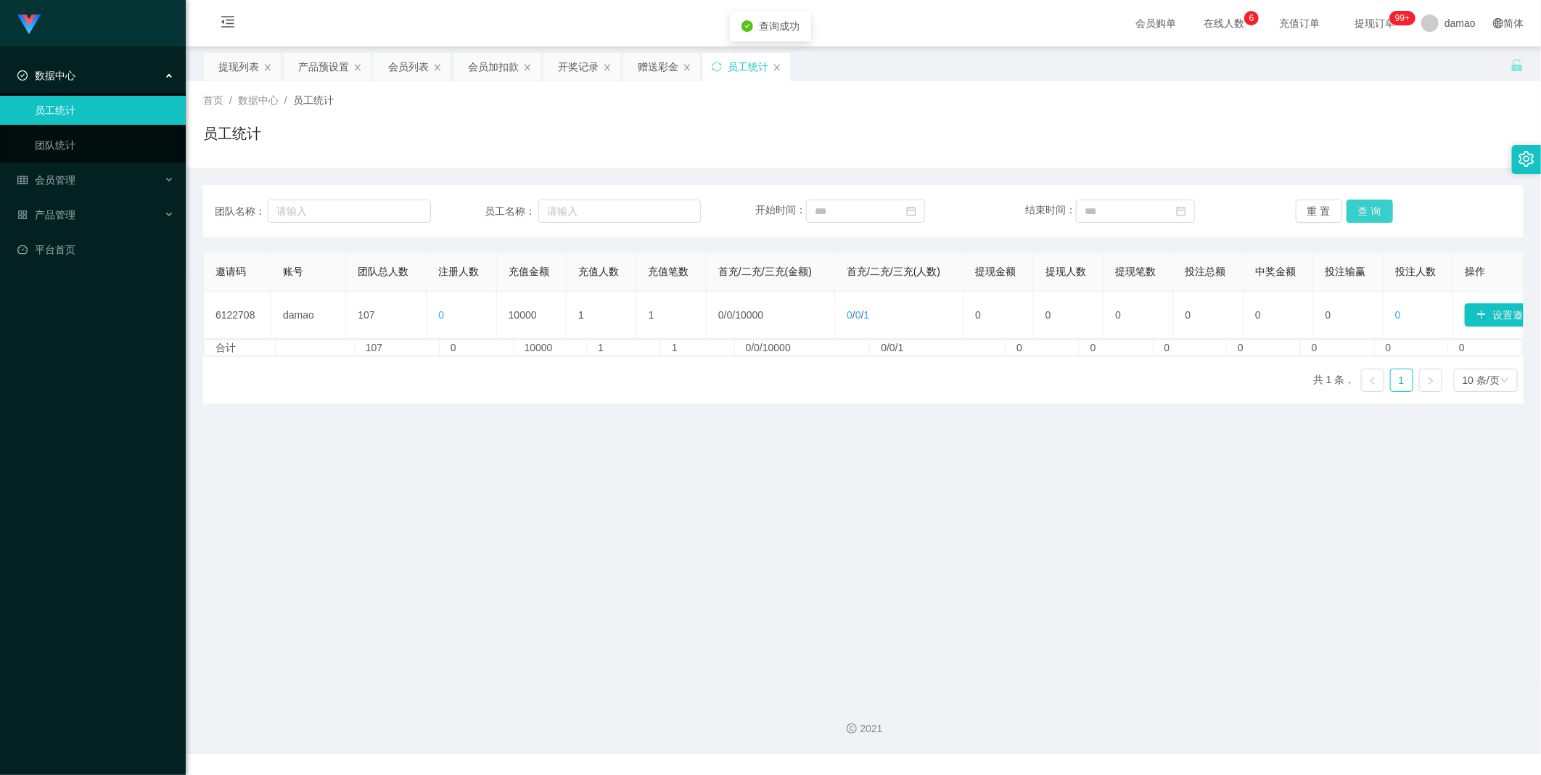
click at [493, 215] on button "查 询" at bounding box center [1370, 211] width 46 height 23
click at [385, 206] on input "text" at bounding box center [349, 211] width 163 height 23
click at [236, 63] on div "提现列表" at bounding box center [238, 67] width 41 height 28
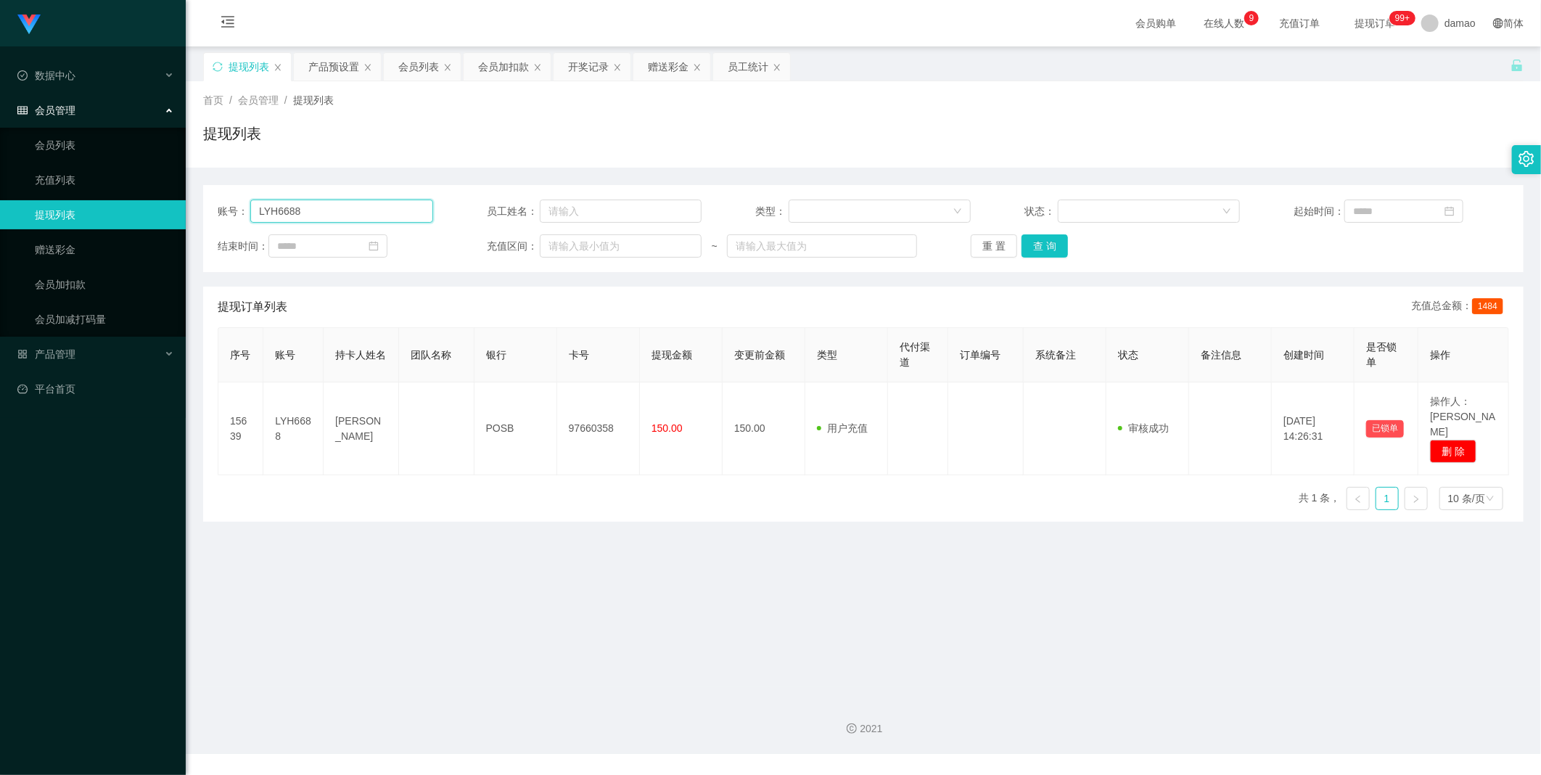
drag, startPoint x: 352, startPoint y: 213, endPoint x: 199, endPoint y: 180, distance: 156.7
click at [141, 186] on section "Jingdong工作台代理端 数据中心 员工统计 团队统计 会员管理 会员列表 充值列表 提现列表 赠送彩金 会员加扣款 会员加减打码量 产品管理 平台首页 …" at bounding box center [770, 377] width 1541 height 754
drag, startPoint x: 403, startPoint y: 67, endPoint x: 393, endPoint y: 97, distance: 31.4
click at [403, 67] on div "会员列表" at bounding box center [418, 67] width 41 height 28
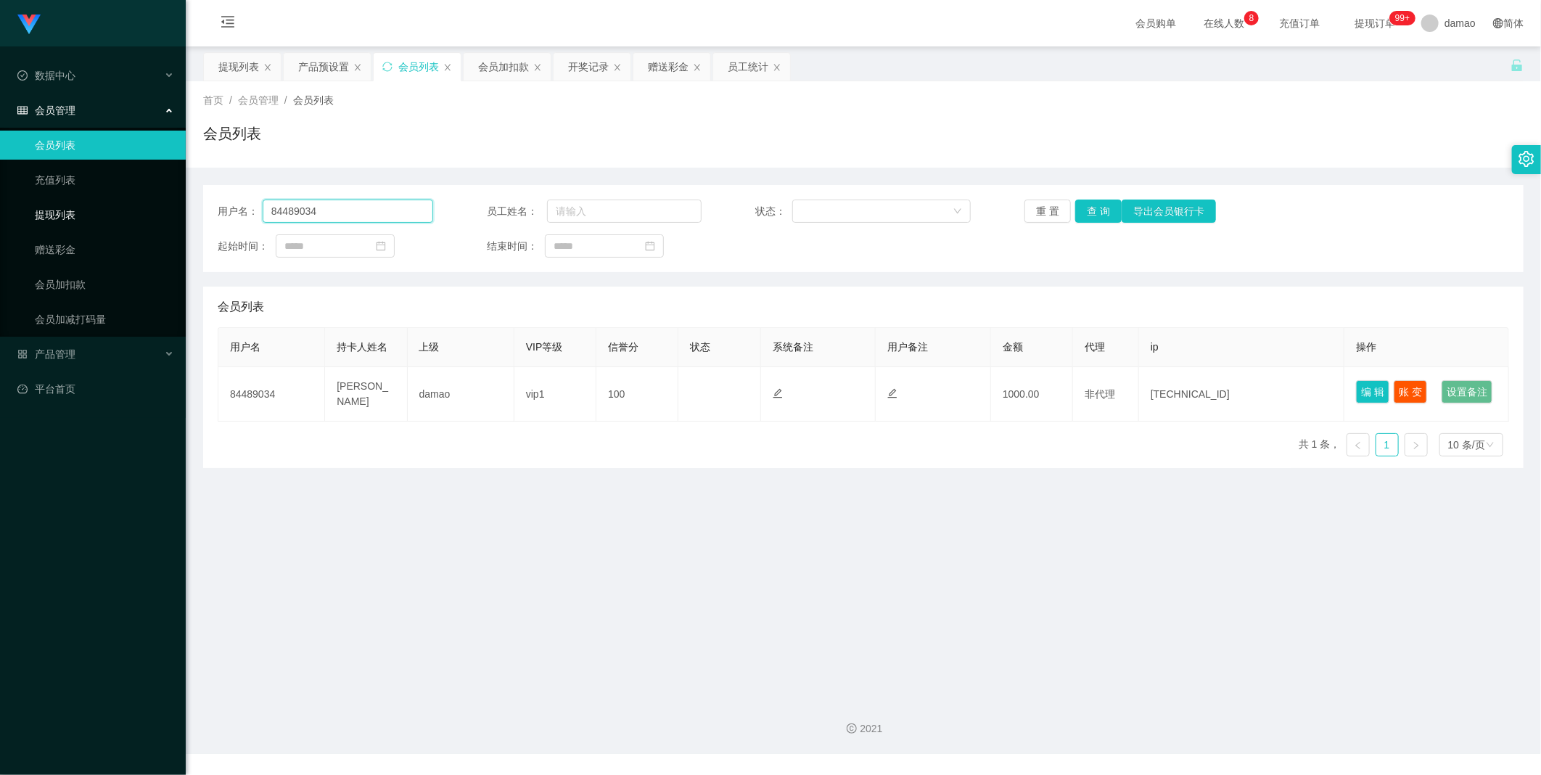
drag, startPoint x: 337, startPoint y: 211, endPoint x: 177, endPoint y: 204, distance: 160.5
click at [179, 205] on section "Jingdong工作台代理端 数据中心 员工统计 团队统计 会员管理 会员列表 充值列表 提现列表 赠送彩金 会员加扣款 会员加减打码量 产品管理 平台首页 …" at bounding box center [770, 377] width 1541 height 754
click at [493, 212] on button "查 询" at bounding box center [1098, 211] width 46 height 23
